Goal: Transaction & Acquisition: Book appointment/travel/reservation

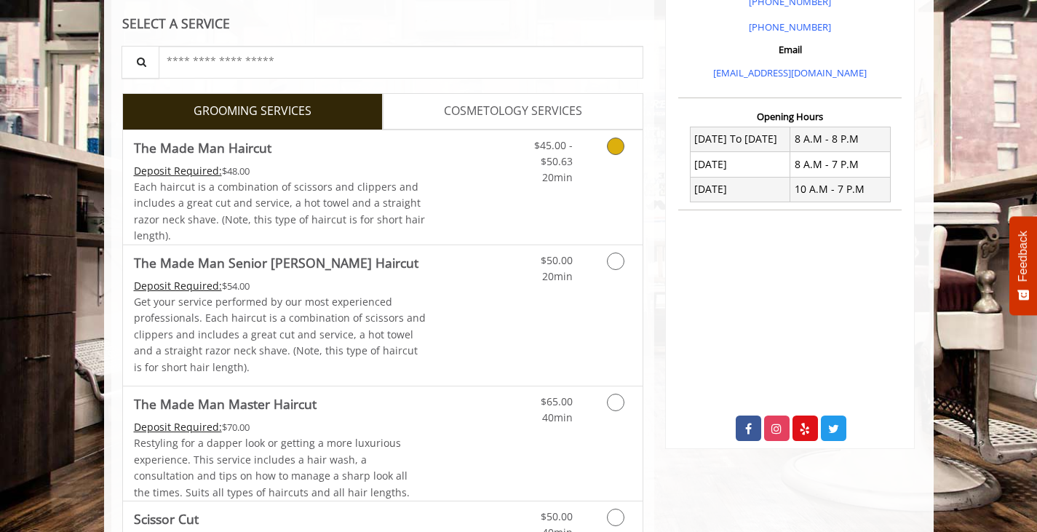
scroll to position [461, 0]
click at [626, 152] on link "Grooming services" at bounding box center [612, 158] width 37 height 56
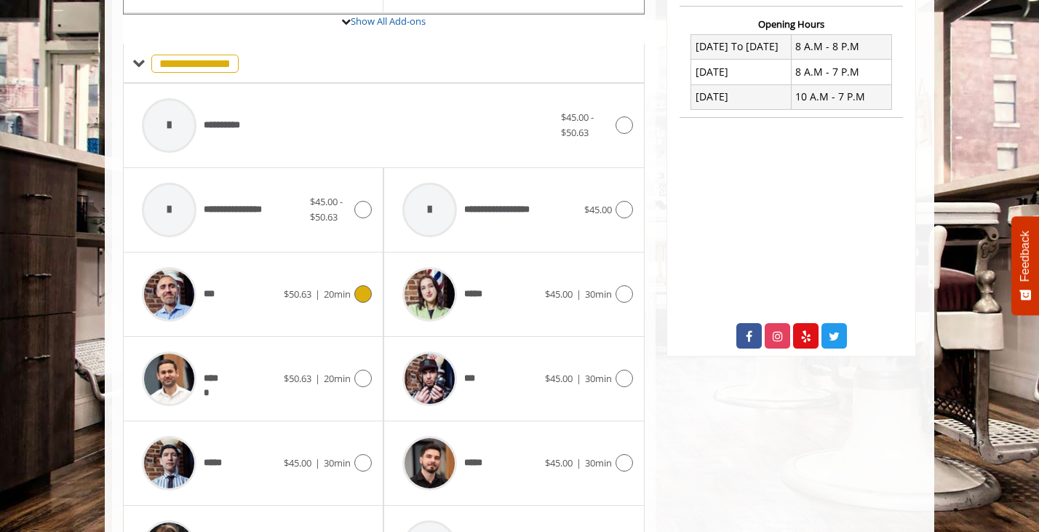
scroll to position [553, 0]
click at [217, 370] on span "*****" at bounding box center [212, 377] width 17 height 15
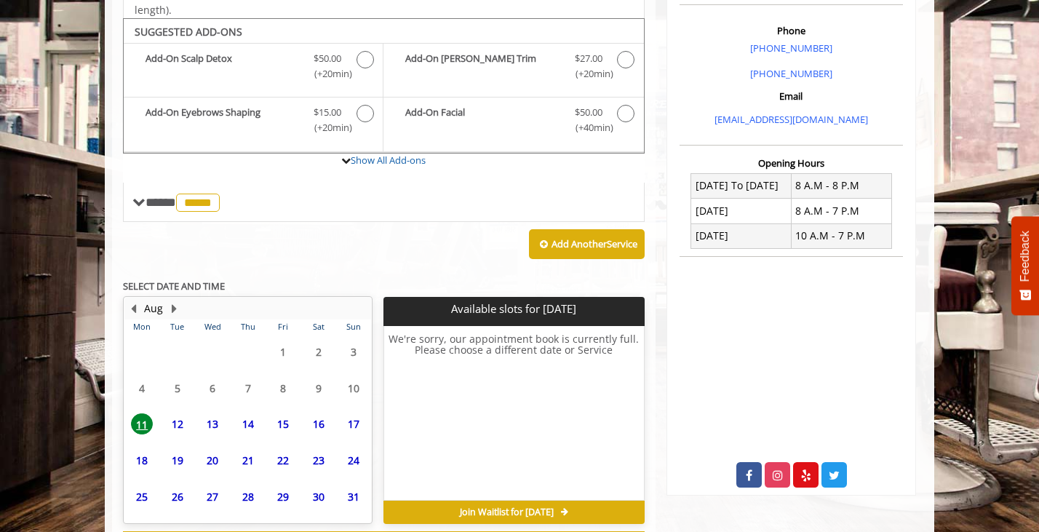
scroll to position [476, 0]
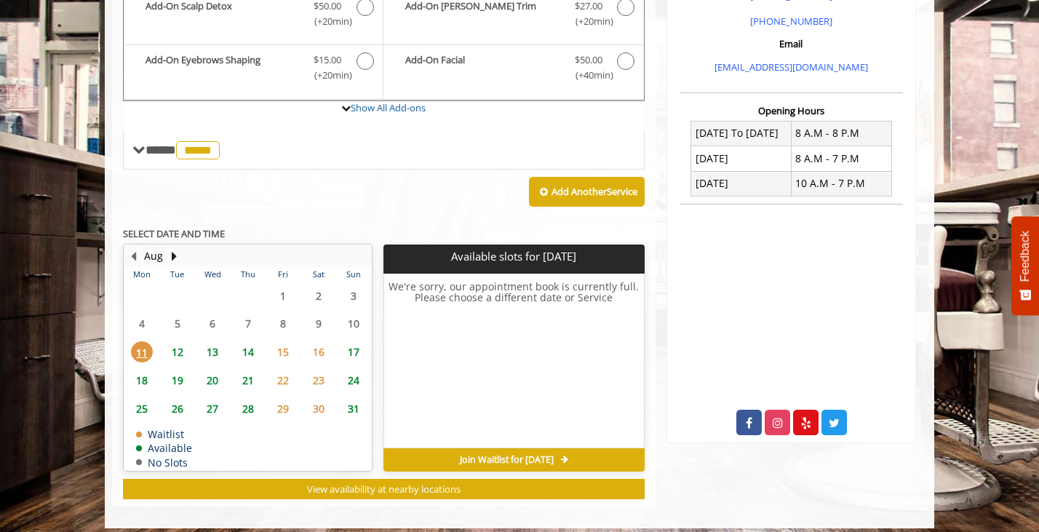
click at [351, 335] on table "Mon Tue Wed Thu Fri Sat Sun 28 29 30 31 1 2 3 4 5 6 7 8 9 10 11 12 13 14 15 16 …" at bounding box center [247, 368] width 247 height 203
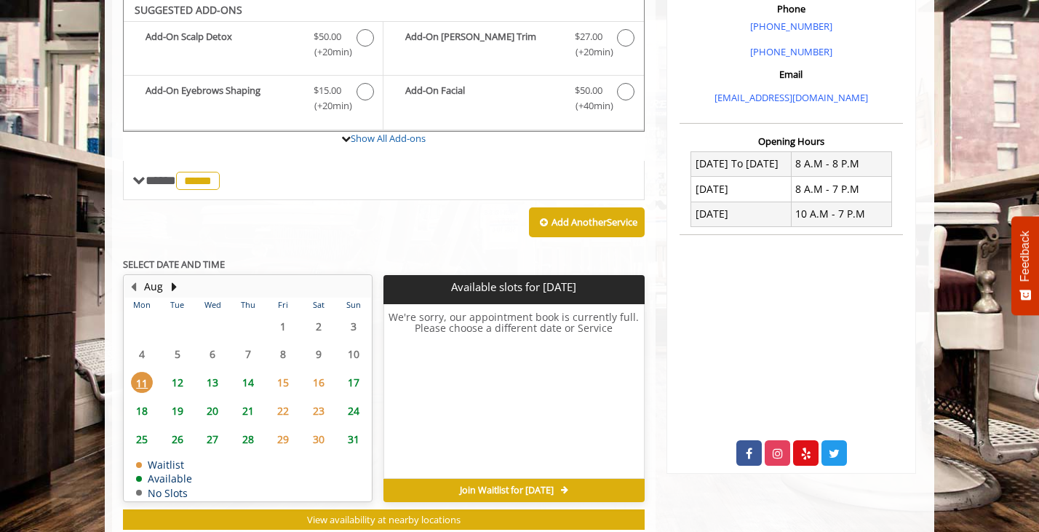
scroll to position [432, 0]
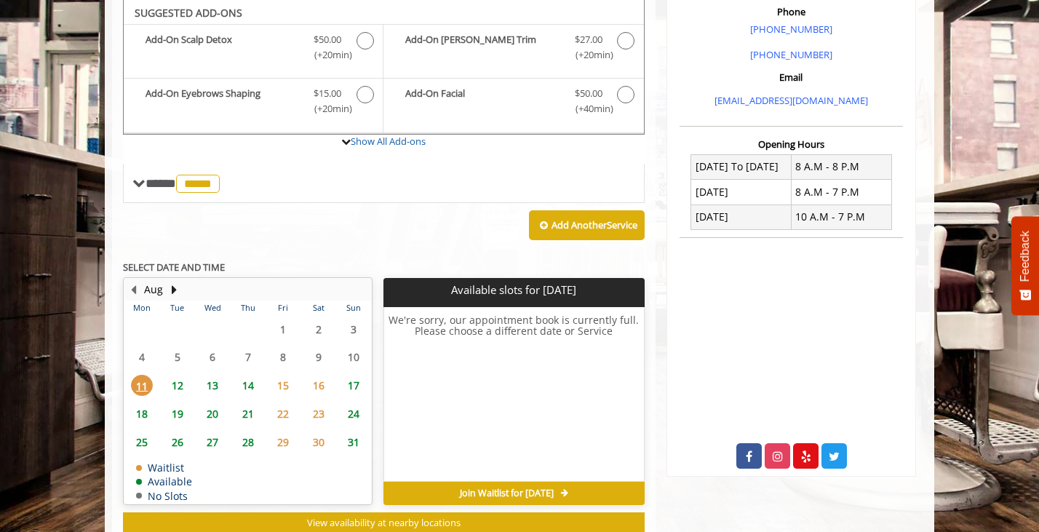
click at [352, 380] on span "17" at bounding box center [354, 385] width 22 height 21
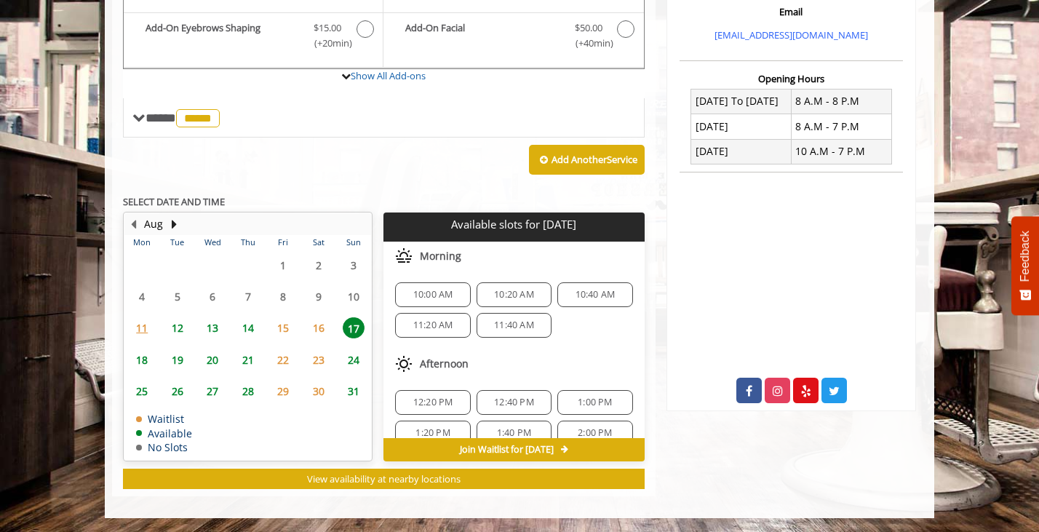
scroll to position [188, 0]
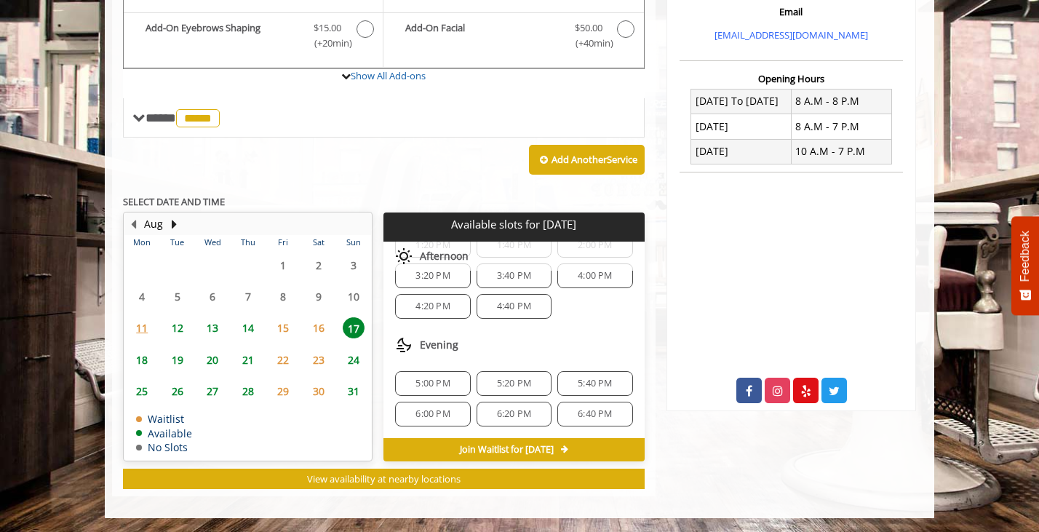
click at [421, 380] on span "5:00 PM" at bounding box center [432, 384] width 34 height 12
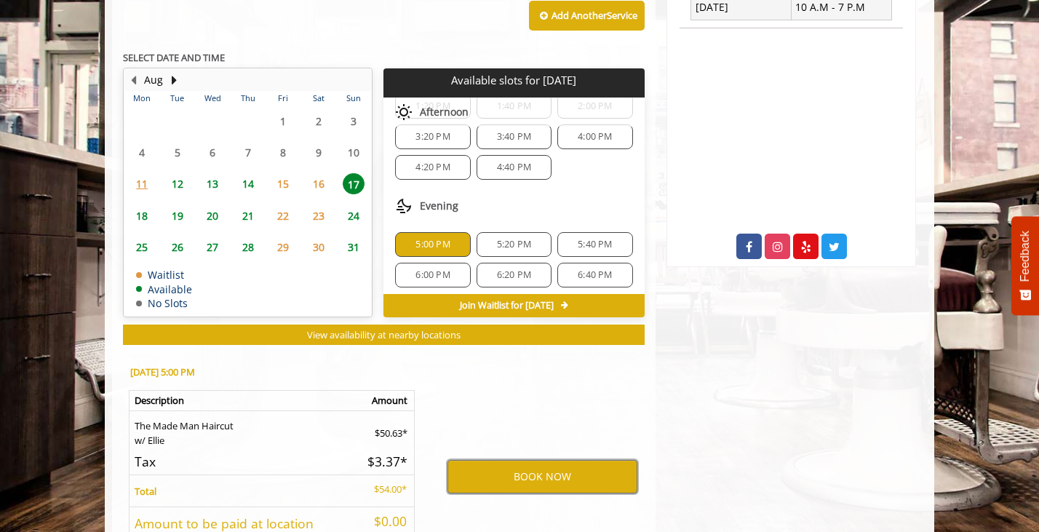
scroll to position [640, 0]
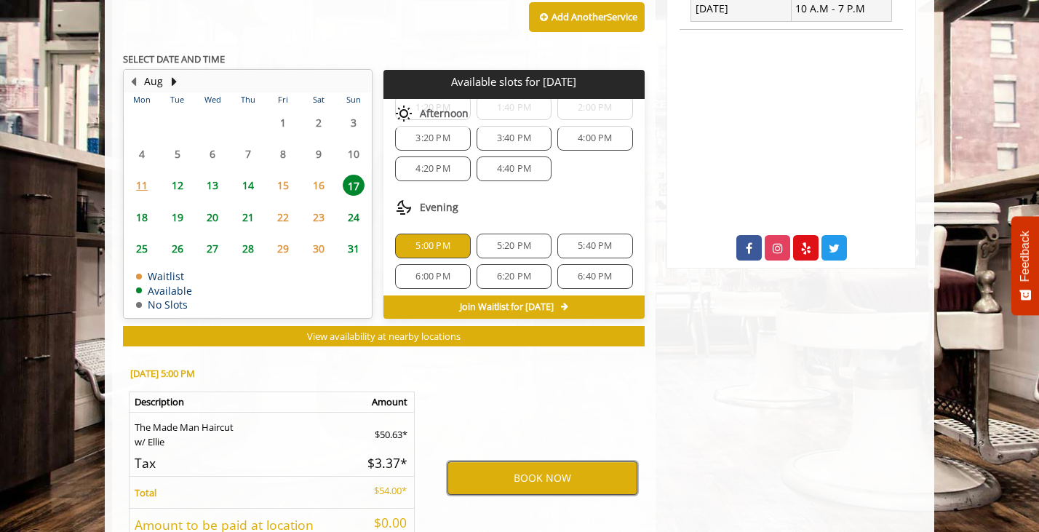
click at [549, 473] on button "BOOK NOW" at bounding box center [543, 477] width 190 height 33
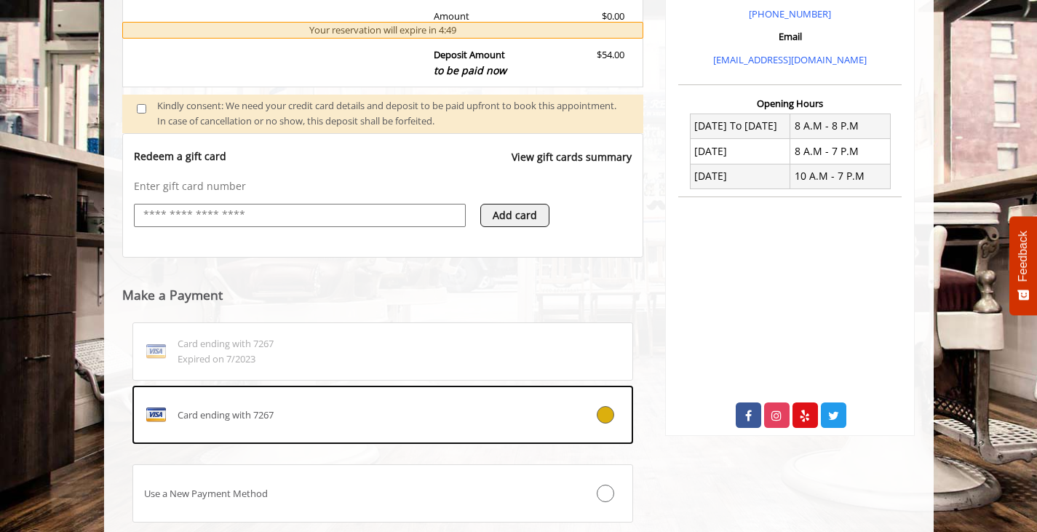
scroll to position [570, 0]
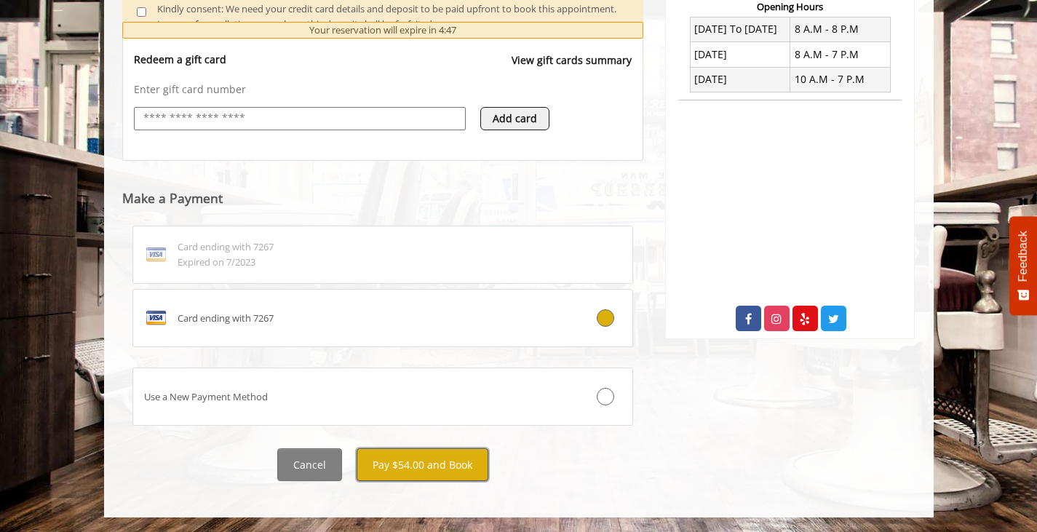
click at [415, 468] on button "Pay $54.00 and Book" at bounding box center [423, 464] width 132 height 33
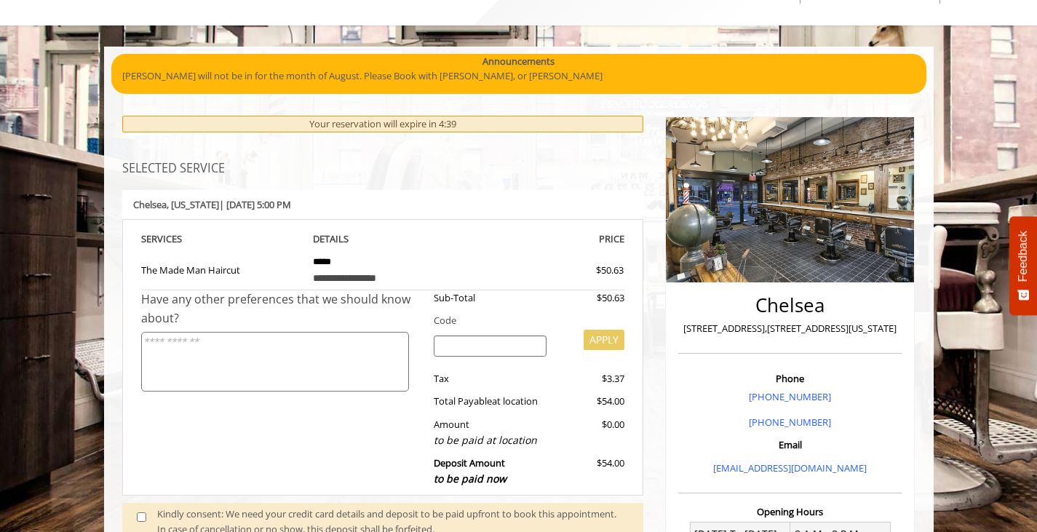
scroll to position [0, 0]
